Goal: Task Accomplishment & Management: Manage account settings

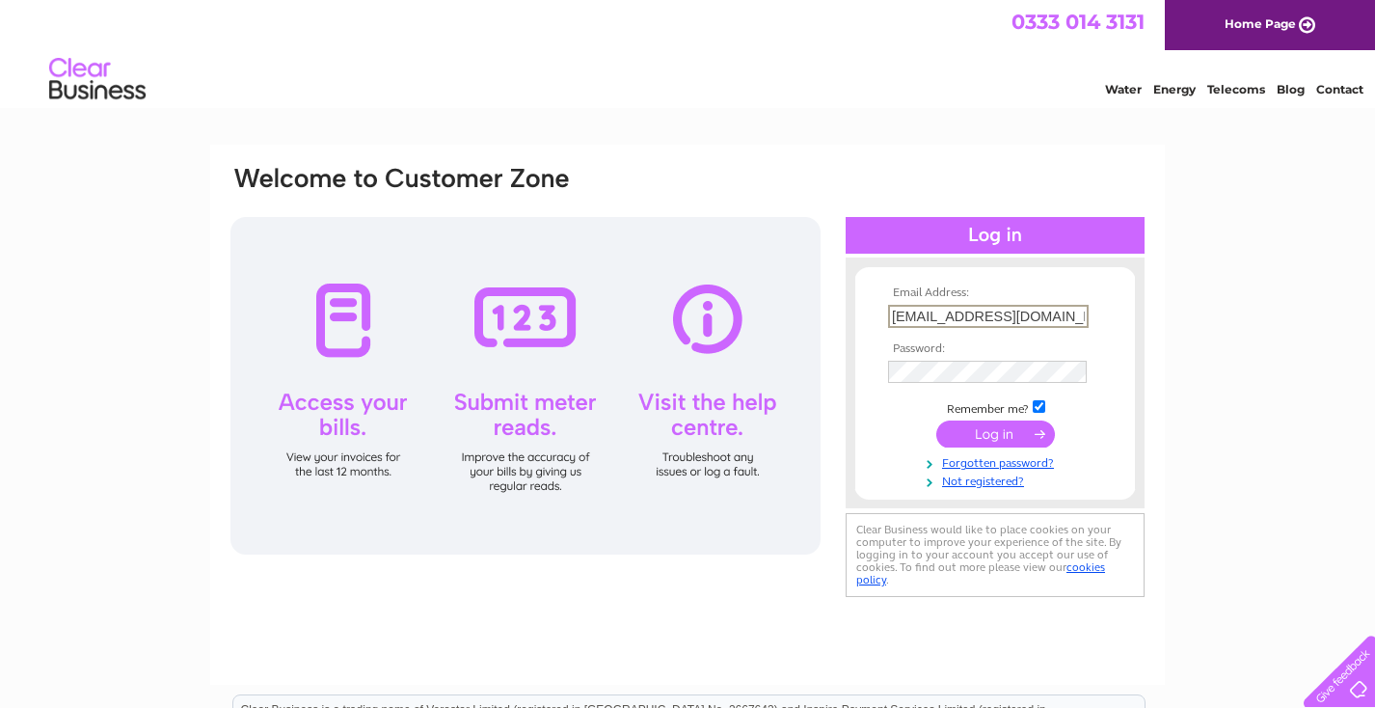
type input "info@fortwilliamholiday.co.uk"
click at [995, 432] on input "submit" at bounding box center [995, 433] width 119 height 27
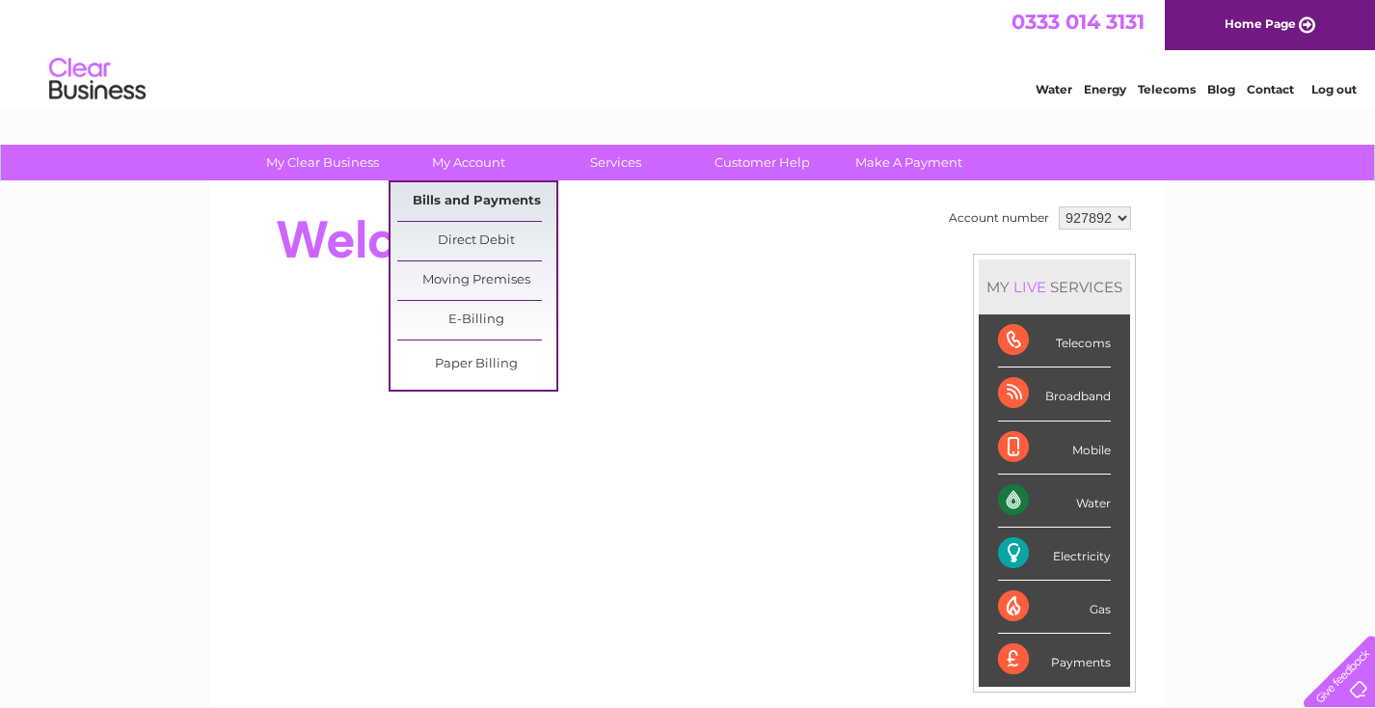
click at [483, 205] on link "Bills and Payments" at bounding box center [476, 201] width 159 height 39
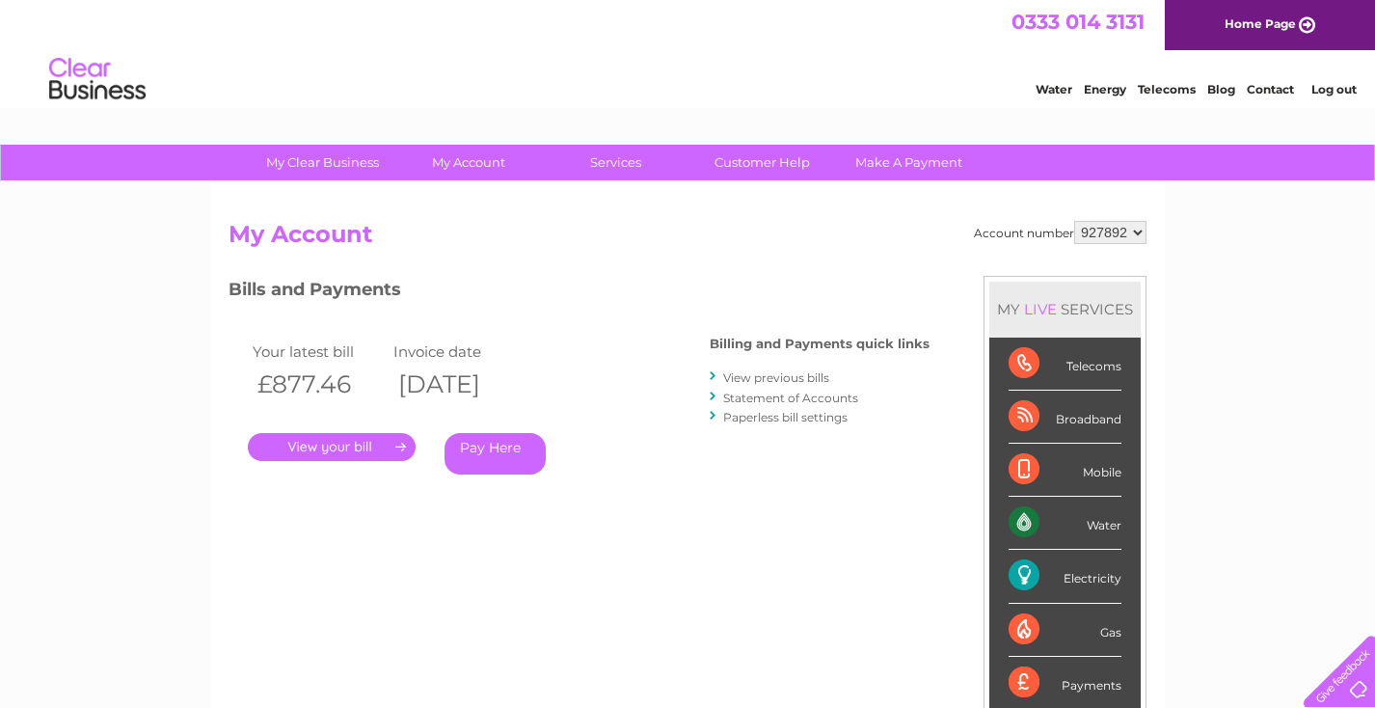
click at [791, 370] on link "View previous bills" at bounding box center [776, 377] width 106 height 14
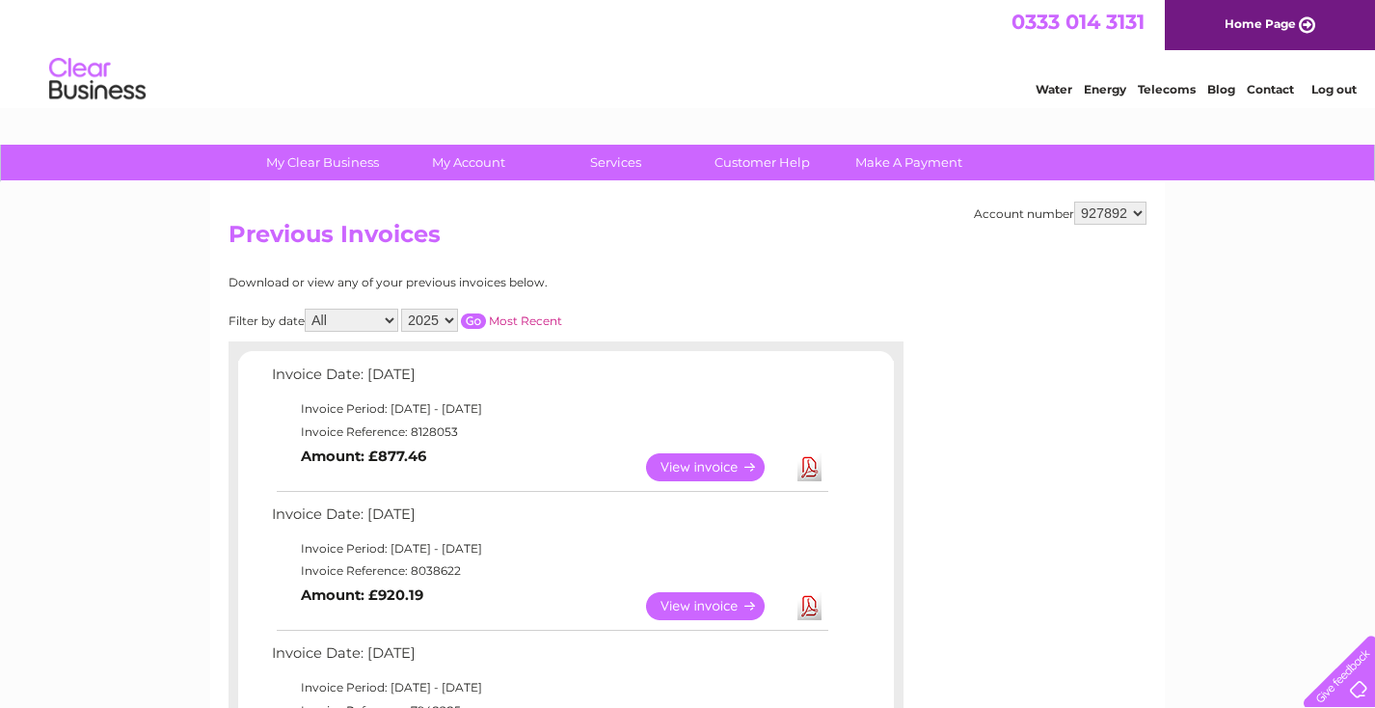
click at [713, 458] on link "View" at bounding box center [717, 467] width 142 height 28
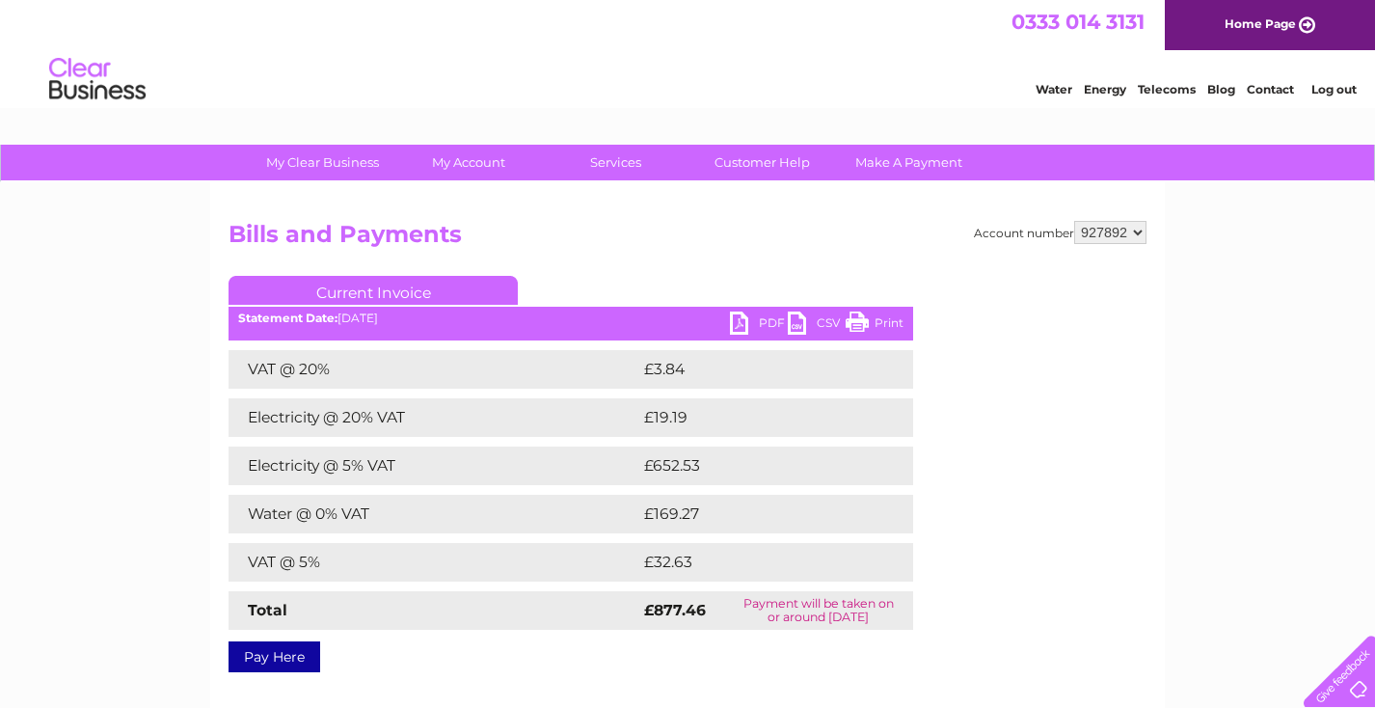
click at [767, 323] on link "PDF" at bounding box center [759, 325] width 58 height 28
